Goal: Information Seeking & Learning: Learn about a topic

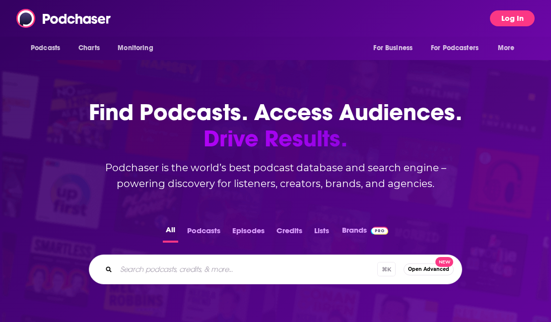
click at [520, 23] on button "Log In" at bounding box center [512, 18] width 45 height 16
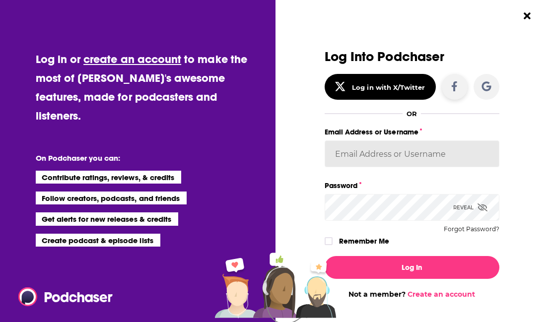
type input "[PERSON_NAME][EMAIL_ADDRESS][PERSON_NAME][DOMAIN_NAME]"
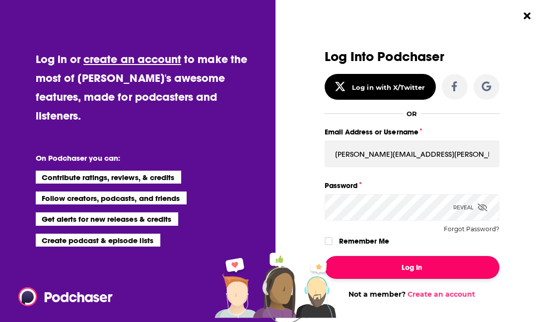
click at [413, 266] on button "Log In" at bounding box center [411, 267] width 175 height 23
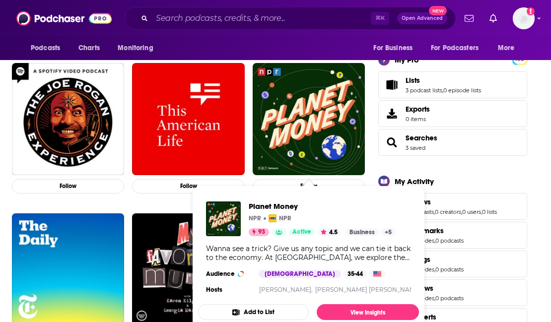
scroll to position [178, 0]
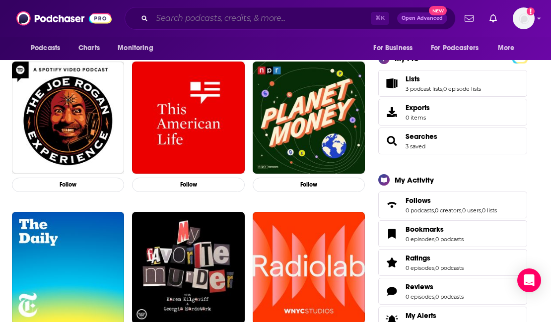
click at [230, 20] on input "Search podcasts, credits, & more..." at bounding box center [261, 18] width 219 height 16
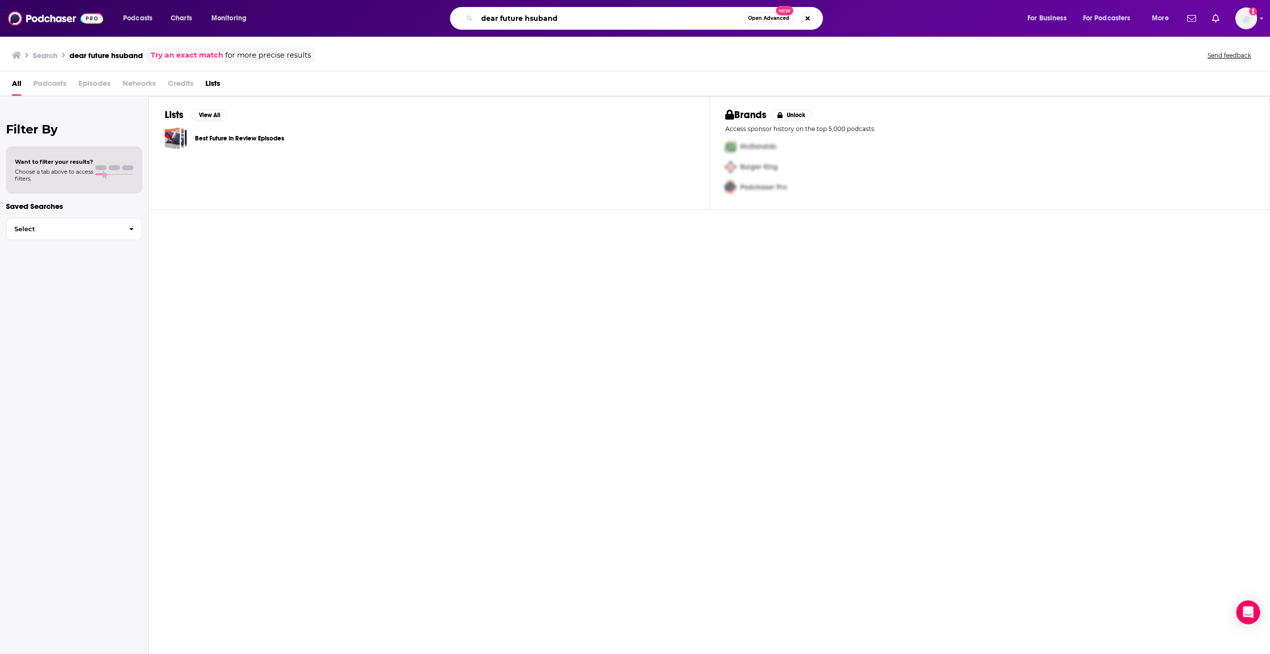
drag, startPoint x: 564, startPoint y: 18, endPoint x: 524, endPoint y: 18, distance: 39.7
click at [524, 18] on input "dear future hsuband" at bounding box center [610, 18] width 266 height 16
type input "dear future husband"
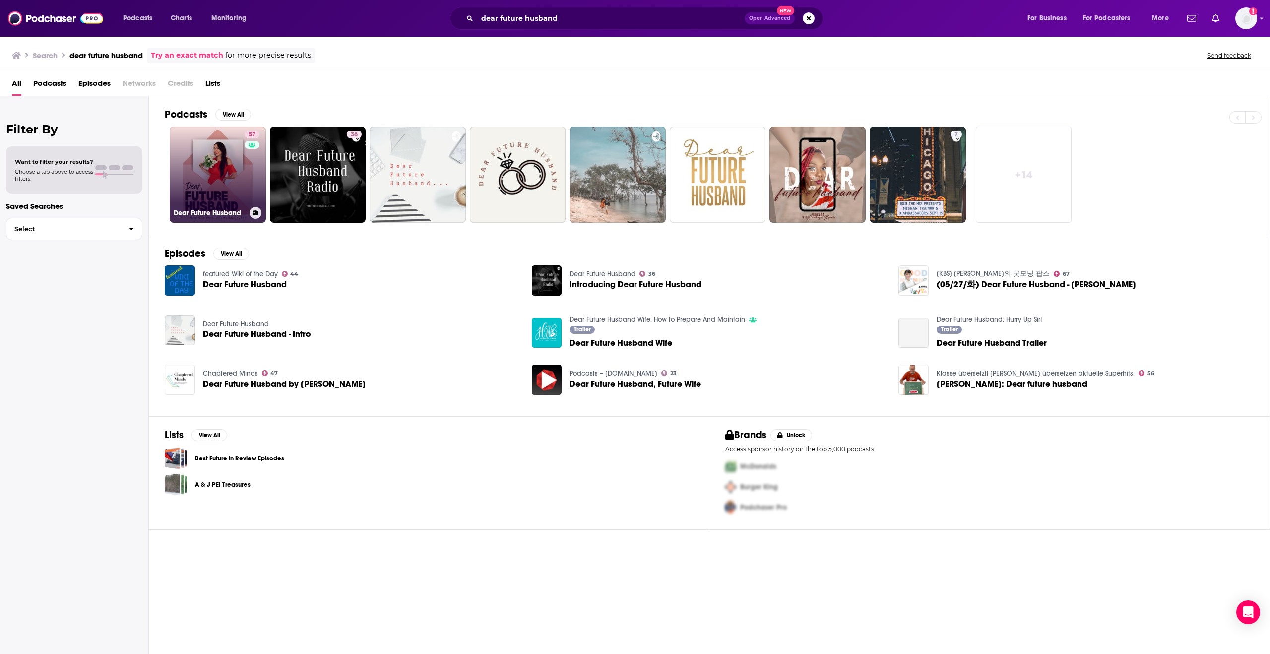
click at [236, 171] on link "57 Dear Future Husband" at bounding box center [218, 174] width 96 height 96
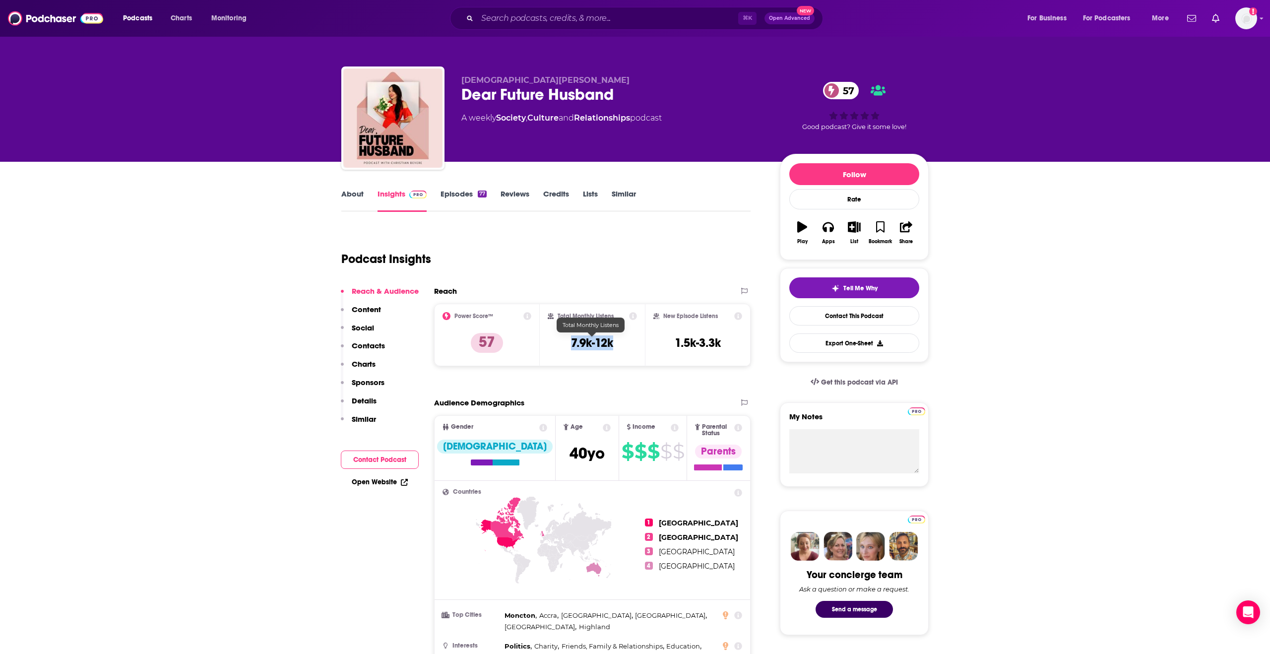
drag, startPoint x: 617, startPoint y: 345, endPoint x: 571, endPoint y: 343, distance: 46.2
click at [550, 321] on div "Total Monthly Listens 7.9k-12k" at bounding box center [593, 335] width 90 height 46
copy h3 "7.9k-12k"
click at [496, 321] on p "57" at bounding box center [487, 343] width 32 height 20
click at [490, 321] on p "57" at bounding box center [487, 343] width 32 height 20
